Goal: Find specific page/section: Find specific page/section

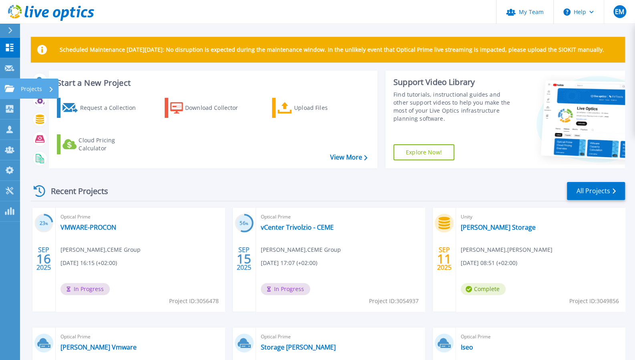
click at [10, 89] on icon at bounding box center [10, 88] width 10 height 7
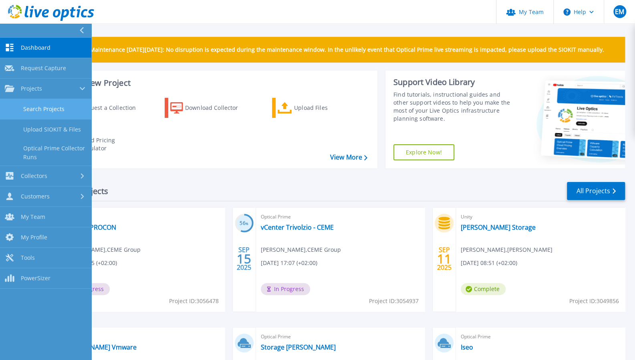
click at [58, 109] on link "Search Projects" at bounding box center [45, 109] width 91 height 20
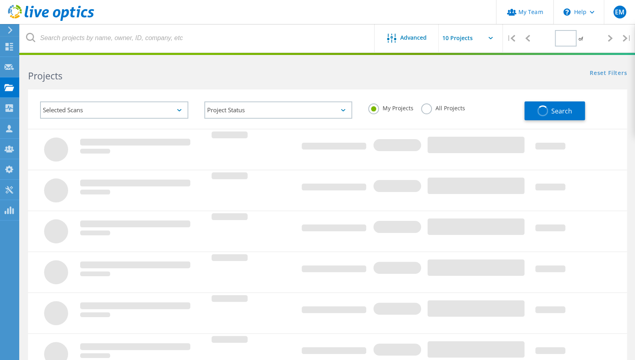
type input "1"
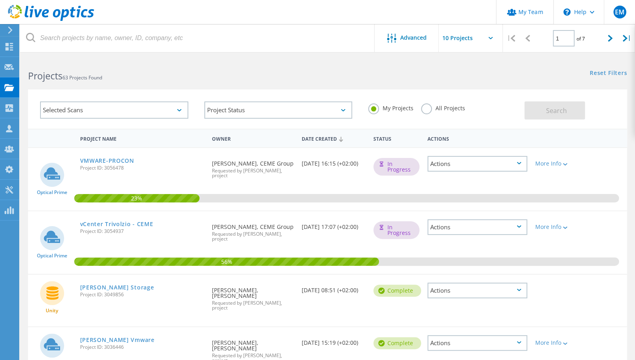
click at [489, 39] on icon at bounding box center [490, 38] width 4 height 2
click at [463, 36] on input "text" at bounding box center [479, 38] width 80 height 28
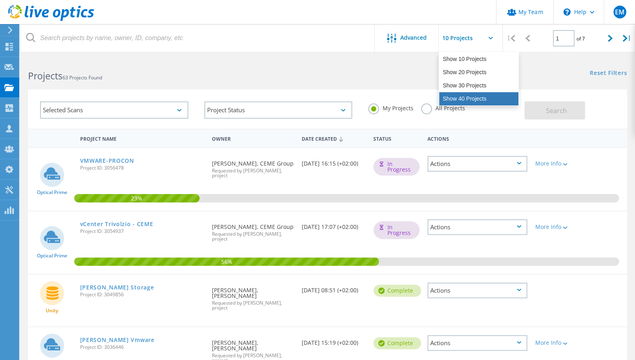
click at [464, 97] on div "Show 40 Projects" at bounding box center [478, 98] width 79 height 13
type input "Show 40 Projects"
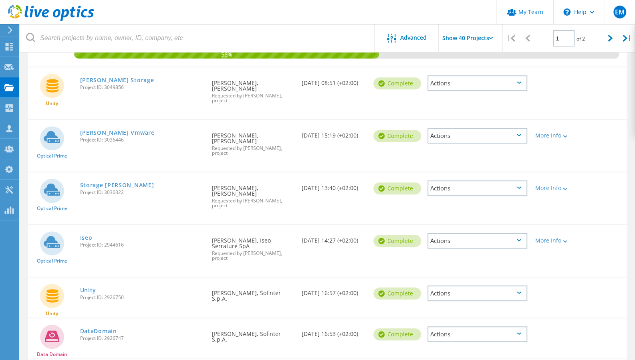
scroll to position [207, 0]
click at [38, 90] on div "Projects" at bounding box center [38, 88] width 30 height 6
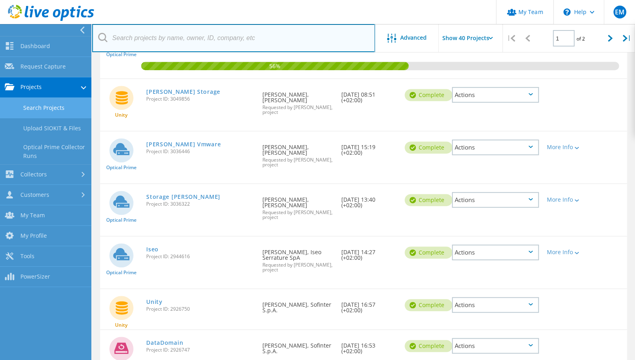
click at [153, 42] on input "text" at bounding box center [233, 38] width 283 height 28
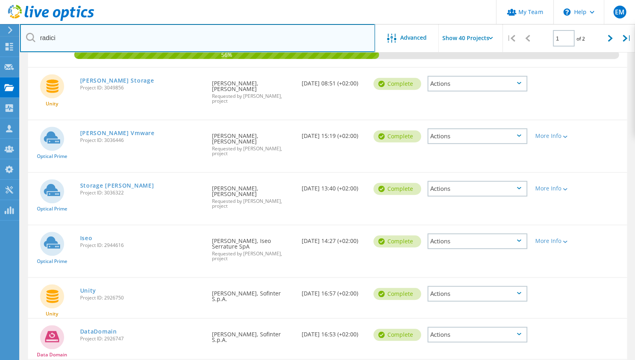
type input "radici"
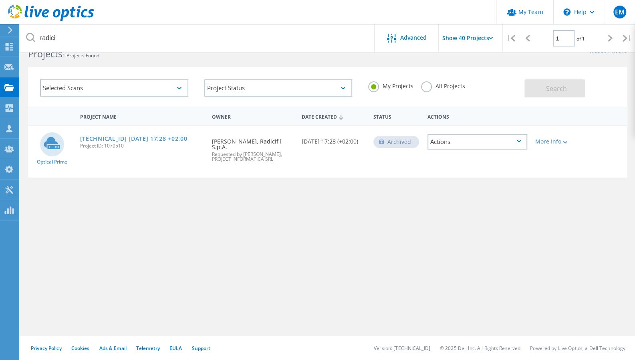
scroll to position [0, 0]
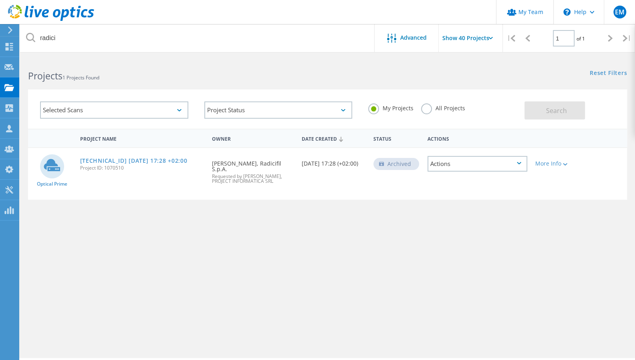
click at [426, 109] on label "All Projects" at bounding box center [443, 107] width 44 height 8
click at [0, 0] on input "All Projects" at bounding box center [0, 0] width 0 height 0
click at [556, 110] on span "Search" at bounding box center [556, 110] width 21 height 9
